Goal: Task Accomplishment & Management: Use online tool/utility

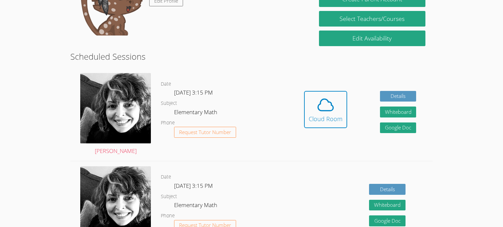
scroll to position [130, 0]
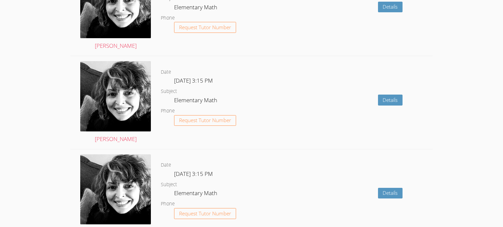
click at [343, 132] on div "Details" at bounding box center [360, 102] width 145 height 93
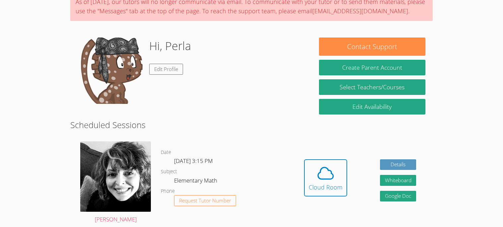
scroll to position [62, 0]
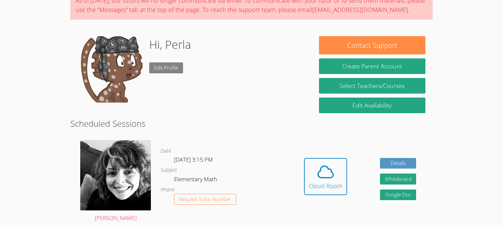
click at [166, 70] on link "Edit Profile" at bounding box center [166, 67] width 34 height 11
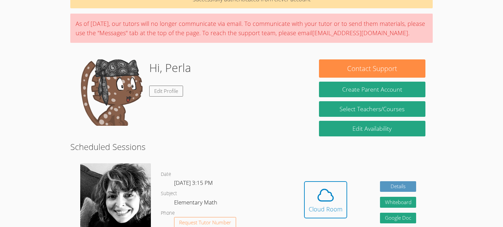
scroll to position [35, 0]
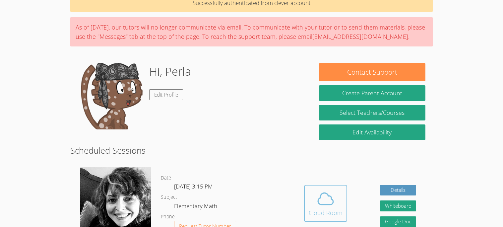
click at [333, 208] on div "Cloud Room" at bounding box center [326, 212] width 34 height 9
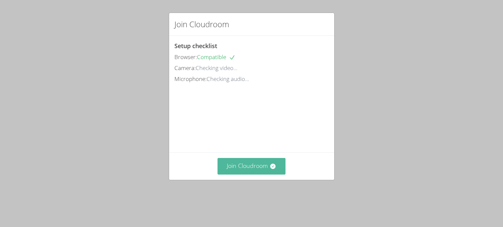
click at [257, 174] on button "Join Cloudroom" at bounding box center [252, 166] width 68 height 16
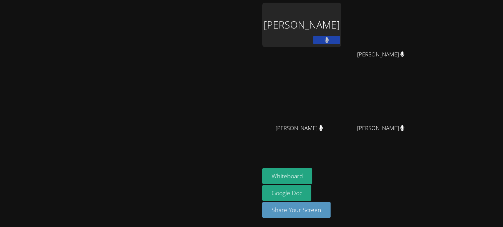
click at [180, 40] on video at bounding box center [129, 100] width 99 height 143
click at [341, 32] on div "Perla Cubas" at bounding box center [301, 25] width 79 height 44
click at [341, 28] on div "Perla Cubas" at bounding box center [301, 25] width 79 height 44
click at [340, 38] on button at bounding box center [326, 40] width 27 height 8
click at [340, 37] on button at bounding box center [326, 40] width 27 height 8
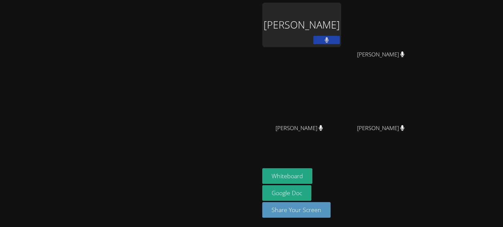
click at [341, 31] on div "Perla Cubas" at bounding box center [301, 25] width 79 height 44
click at [341, 15] on div "Perla Cubas" at bounding box center [301, 25] width 79 height 44
click at [341, 22] on div "Perla Cubas" at bounding box center [301, 25] width 79 height 44
click at [341, 17] on div "Perla Cubas" at bounding box center [301, 25] width 79 height 44
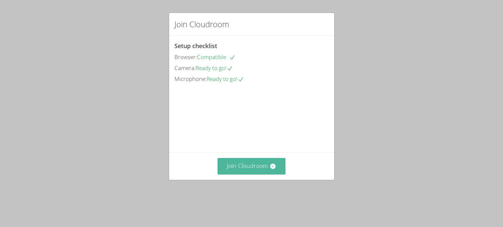
click at [258, 174] on button "Join Cloudroom" at bounding box center [252, 166] width 68 height 16
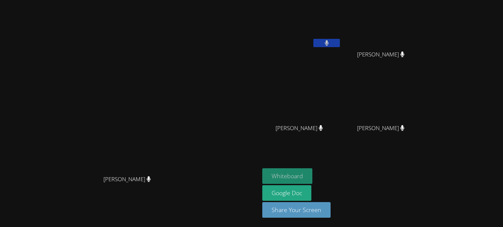
click at [299, 173] on button "Whiteboard" at bounding box center [287, 176] width 50 height 16
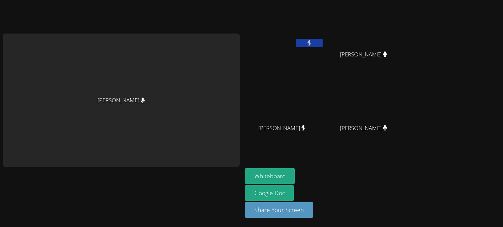
click at [309, 40] on icon at bounding box center [309, 43] width 4 height 6
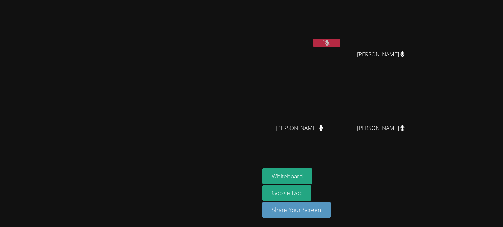
click at [330, 40] on icon at bounding box center [326, 43] width 7 height 6
click at [340, 39] on button at bounding box center [326, 43] width 27 height 8
click at [330, 45] on icon at bounding box center [326, 43] width 7 height 6
click at [340, 44] on button at bounding box center [326, 43] width 27 height 8
click at [330, 44] on icon at bounding box center [326, 43] width 7 height 6
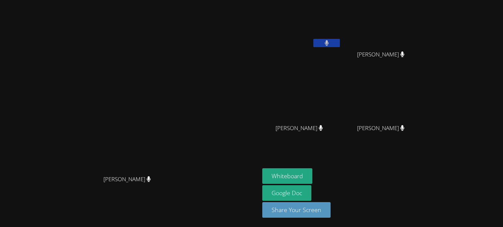
click at [329, 42] on icon at bounding box center [327, 43] width 4 height 6
click at [340, 42] on button at bounding box center [326, 43] width 27 height 8
click at [330, 44] on icon at bounding box center [326, 43] width 7 height 6
click at [329, 40] on icon at bounding box center [327, 43] width 4 height 6
click at [340, 42] on button at bounding box center [326, 43] width 27 height 8
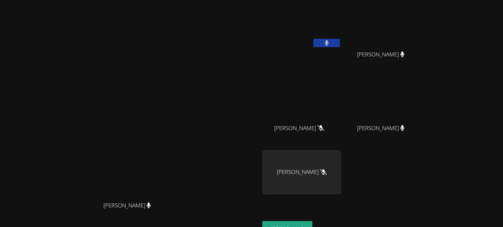
click at [295, 133] on span "Abelardo Mendoza Romero" at bounding box center [299, 128] width 50 height 10
click at [317, 131] on icon at bounding box center [320, 128] width 7 height 6
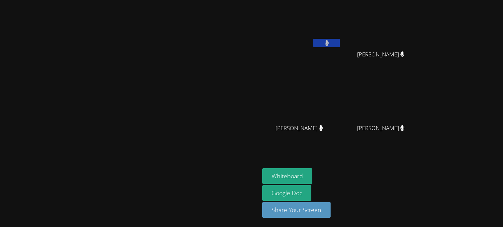
click at [329, 44] on icon at bounding box center [327, 43] width 4 height 6
click at [323, 42] on icon at bounding box center [326, 43] width 7 height 6
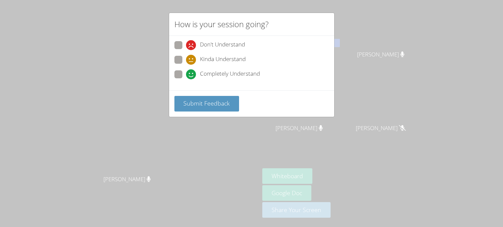
click at [193, 71] on icon at bounding box center [191, 74] width 10 height 10
click at [192, 71] on input "Completely Understand" at bounding box center [189, 73] width 6 height 6
radio input "true"
